Goal: Transaction & Acquisition: Download file/media

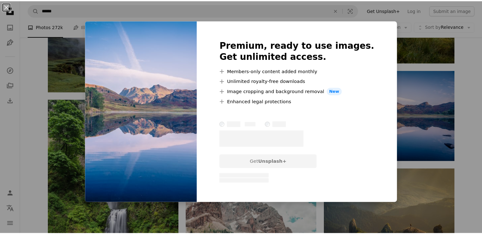
scroll to position [0, 168]
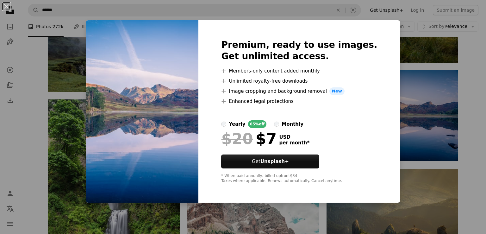
click at [407, 55] on div "An X shape Premium, ready to use images. Get unlimited access. A plus sign Memb…" at bounding box center [243, 117] width 486 height 234
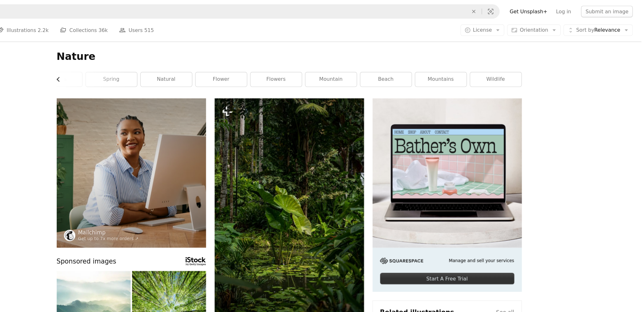
click at [128, 69] on icon "Chevron left" at bounding box center [127, 70] width 6 height 6
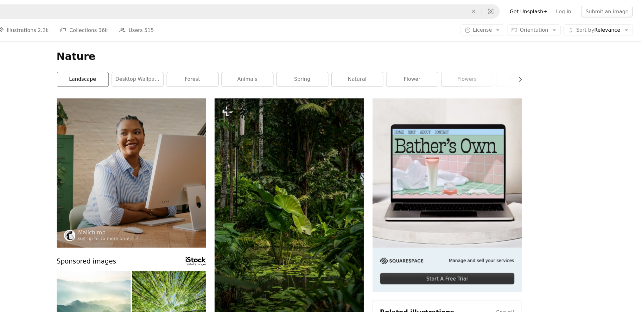
click at [128, 69] on link "landscape" at bounding box center [148, 70] width 45 height 13
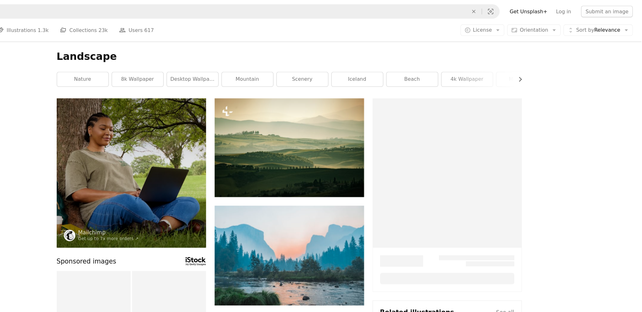
click at [128, 69] on link "nature" at bounding box center [148, 70] width 45 height 13
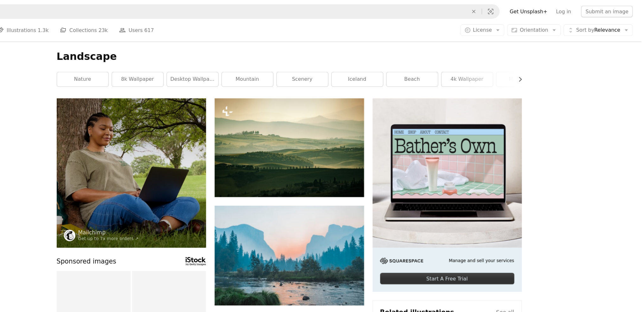
click at [128, 69] on link "nature" at bounding box center [148, 70] width 45 height 13
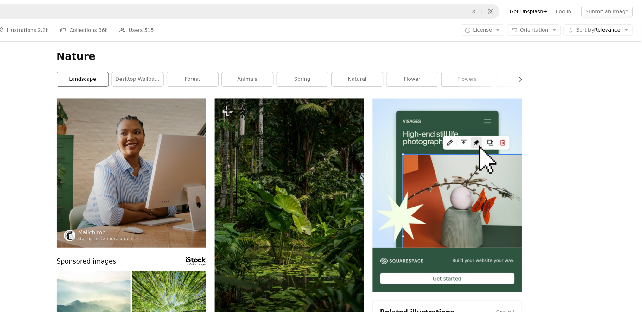
click at [128, 69] on link "landscape" at bounding box center [148, 70] width 45 height 13
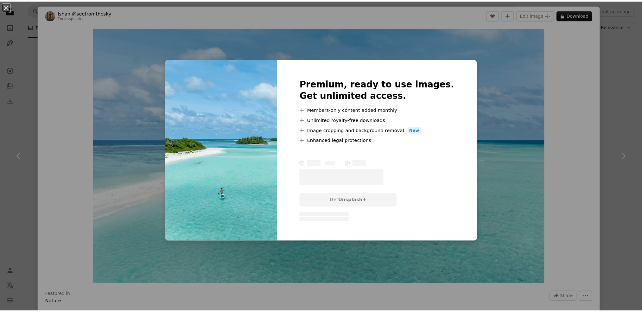
scroll to position [0, 23]
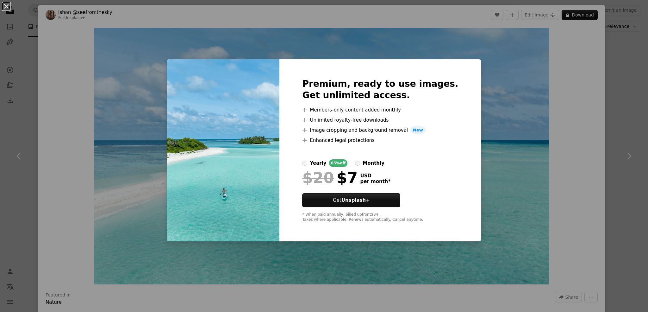
click at [7, 8] on button "An X shape" at bounding box center [7, 7] width 8 height 8
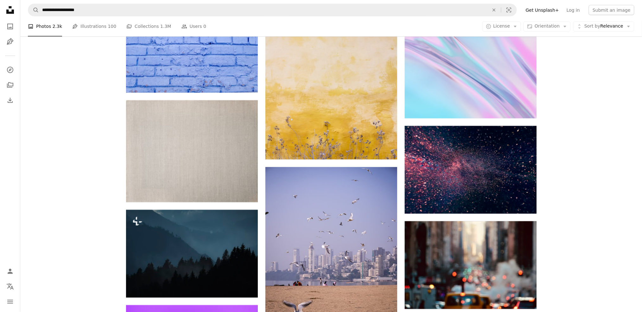
scroll to position [439, 0]
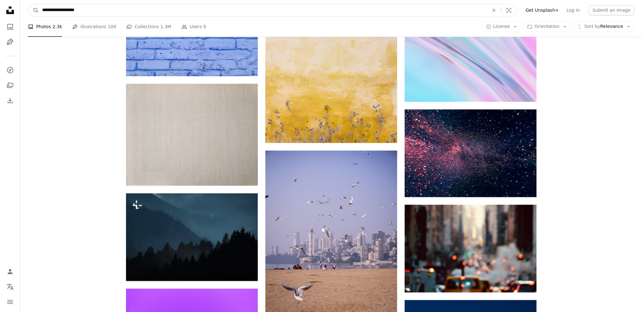
click at [98, 12] on input "**********" at bounding box center [263, 10] width 448 height 12
click at [28, 4] on button "A magnifying glass" at bounding box center [33, 10] width 11 height 12
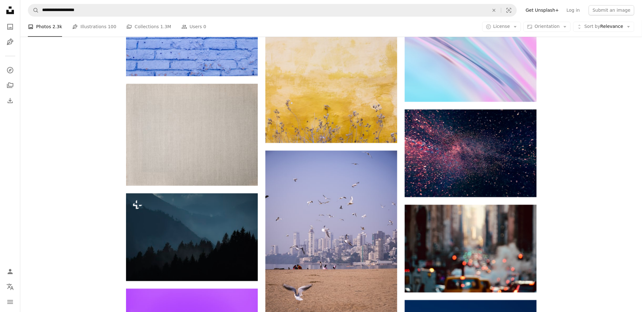
click at [45, 30] on li "A photo Photos 2.3k" at bounding box center [45, 26] width 34 height 20
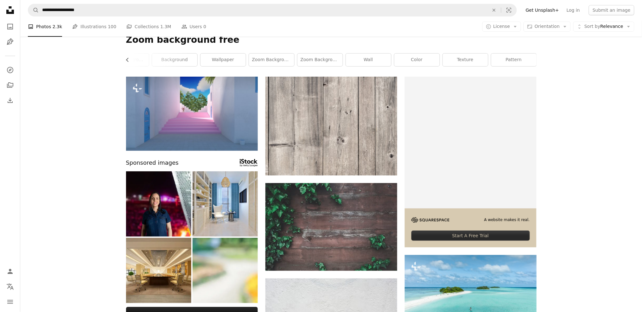
scroll to position [0, 0]
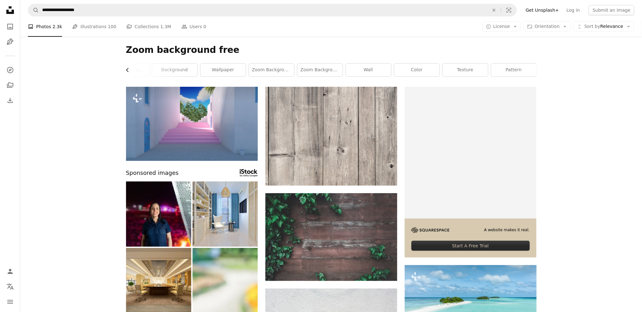
click at [125, 68] on icon "Chevron left" at bounding box center [127, 70] width 6 height 6
click at [139, 68] on link "zoom background" at bounding box center [148, 70] width 45 height 13
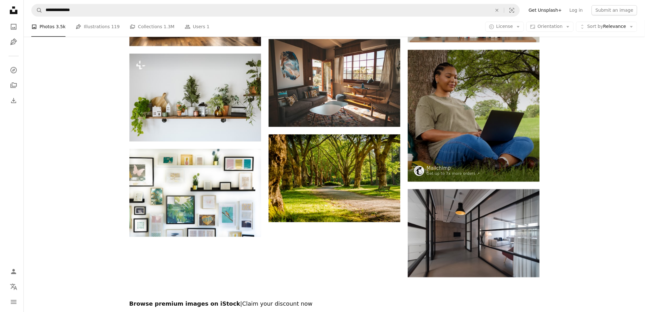
scroll to position [1377, 0]
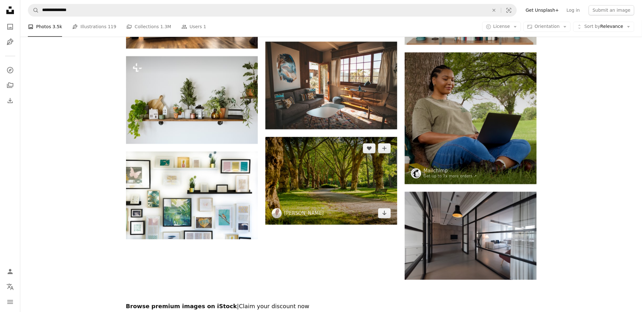
click at [330, 176] on img at bounding box center [331, 181] width 132 height 88
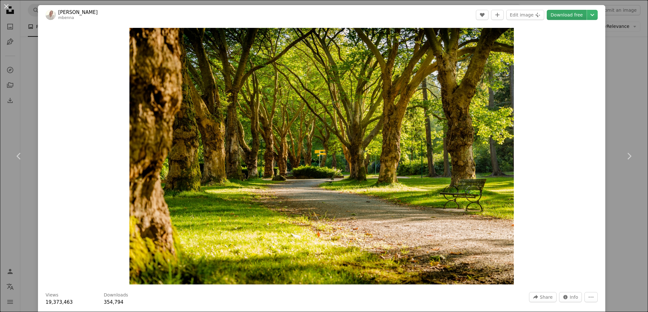
click at [554, 13] on link "Download free" at bounding box center [567, 15] width 40 height 10
